Goal: Entertainment & Leisure: Consume media (video, audio)

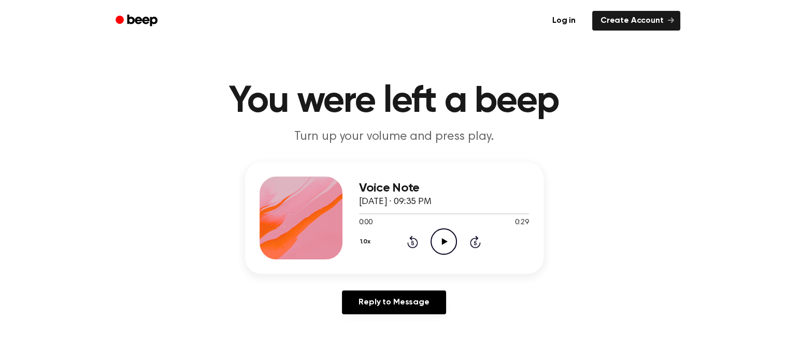
click at [442, 244] on icon at bounding box center [445, 241] width 6 height 7
click at [441, 239] on icon "Play Audio" at bounding box center [444, 242] width 26 height 26
click at [442, 240] on icon "Play Audio" at bounding box center [444, 242] width 26 height 26
